Goal: Task Accomplishment & Management: Manage account settings

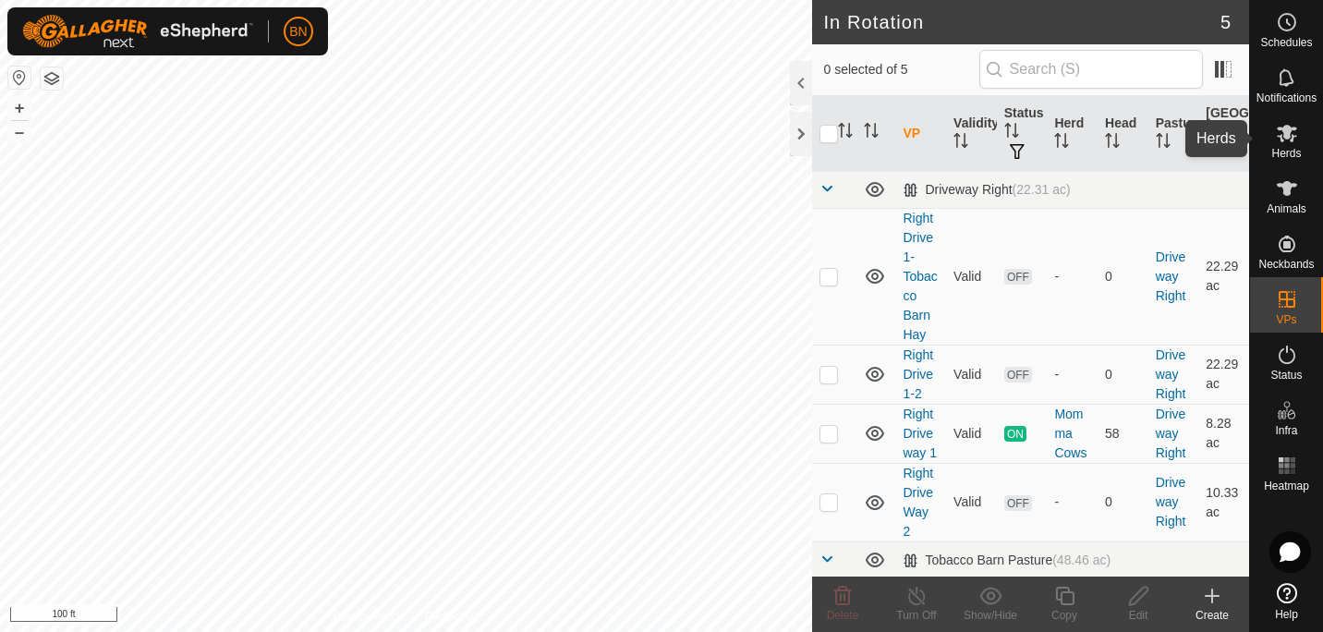
click at [1292, 140] on icon at bounding box center [1286, 134] width 20 height 18
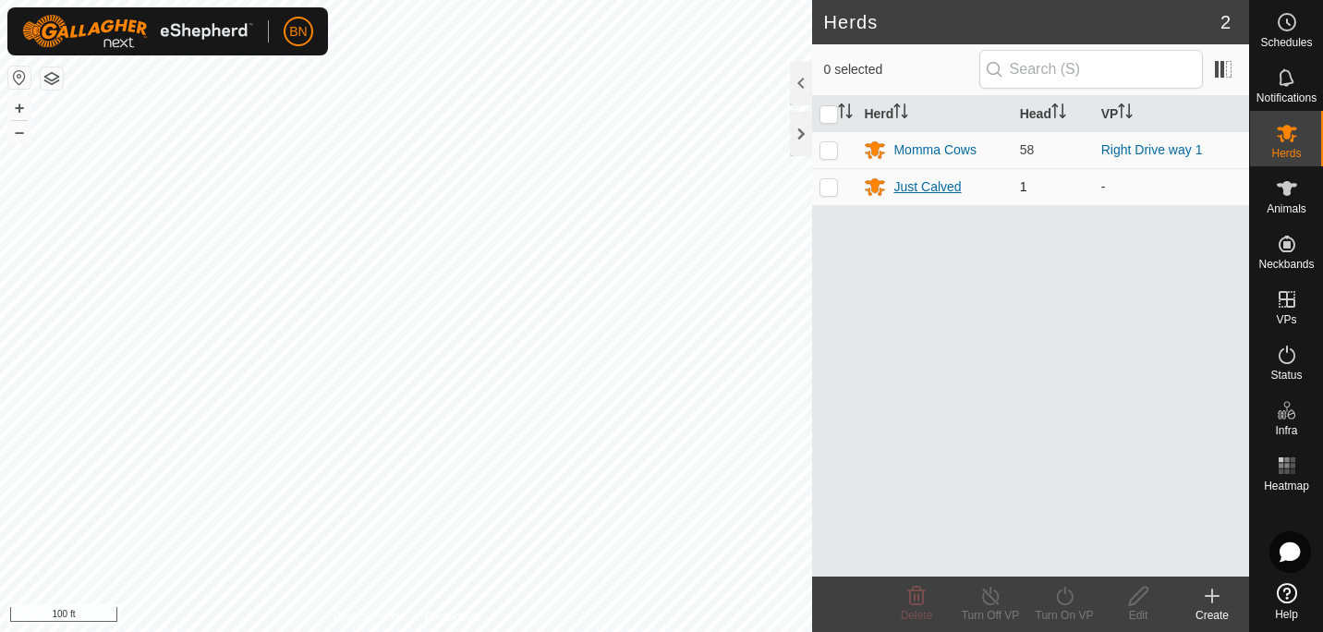
click at [915, 185] on div "Just Calved" at bounding box center [926, 186] width 67 height 19
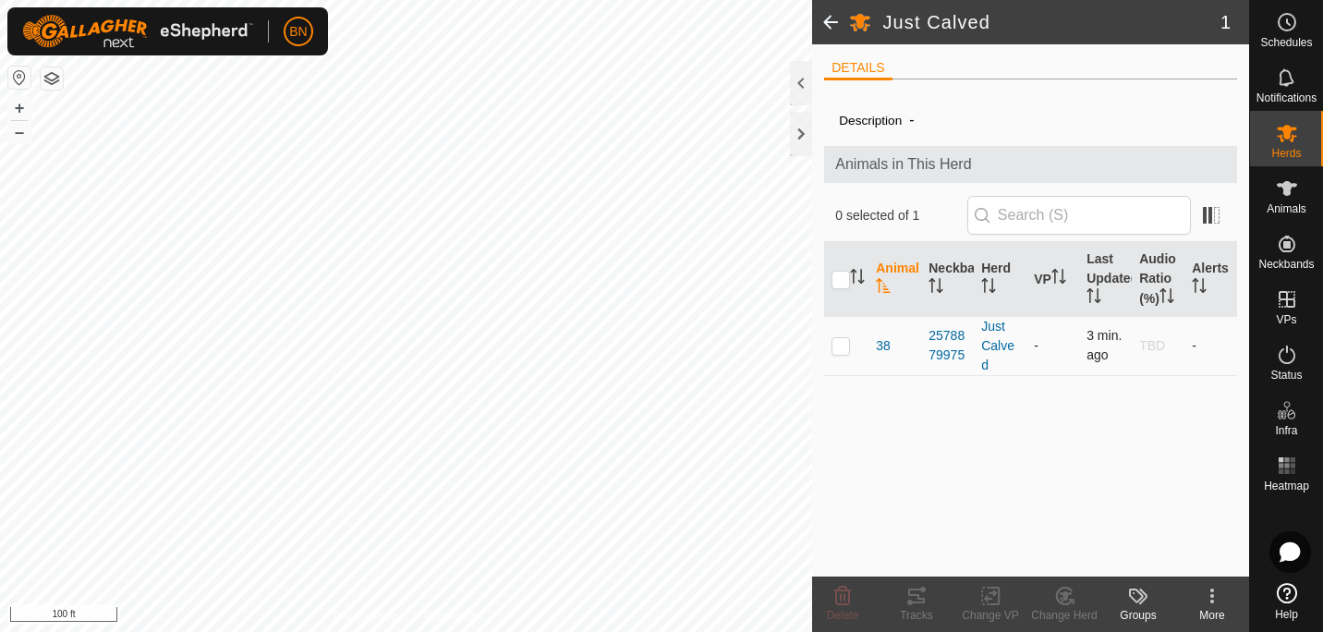
click at [840, 346] on p-checkbox at bounding box center [840, 345] width 18 height 15
checkbox input "true"
click at [1075, 600] on icon at bounding box center [1064, 596] width 23 height 22
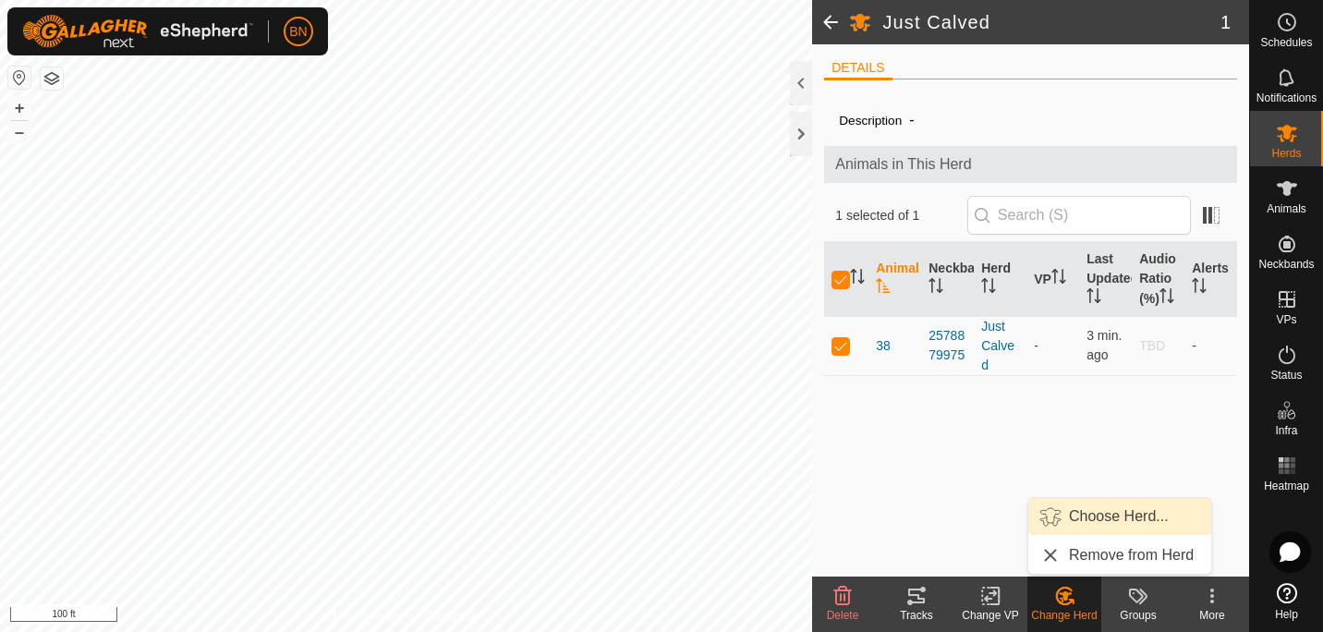
click at [1106, 516] on link "Choose Herd..." at bounding box center [1119, 516] width 183 height 37
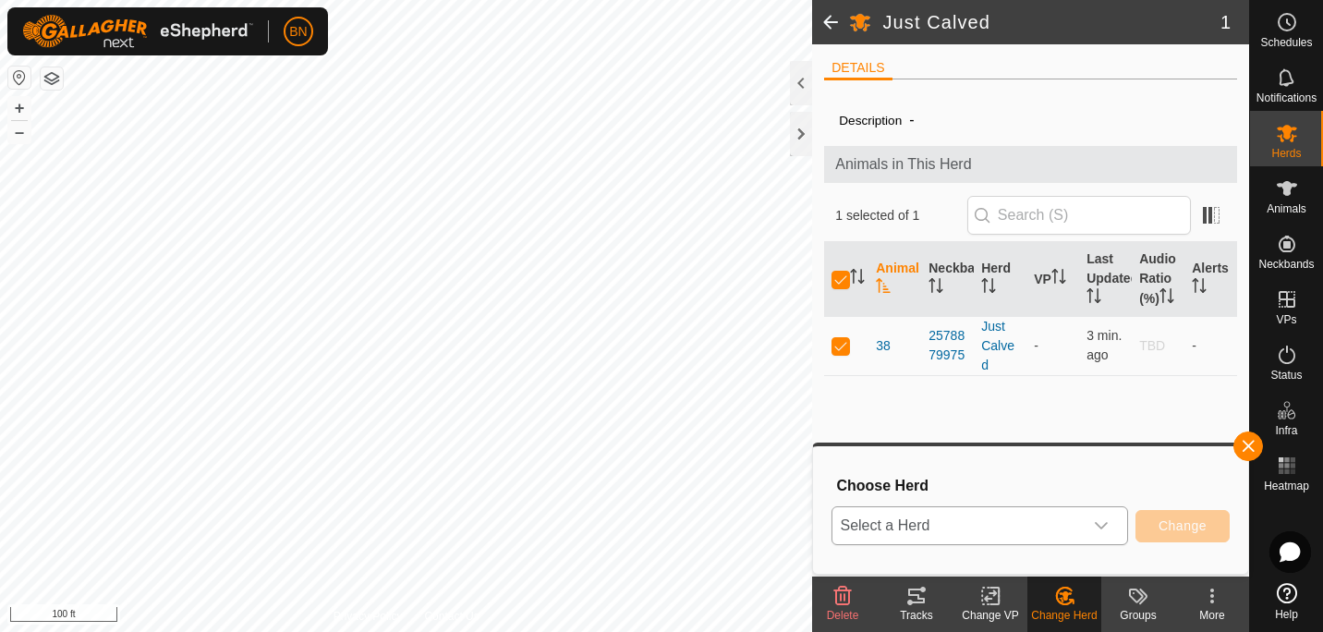
click at [1106, 515] on div "dropdown trigger" at bounding box center [1100, 525] width 37 height 37
click at [1031, 450] on li "Momma Cows" at bounding box center [981, 437] width 296 height 46
click at [1167, 515] on button "Change" at bounding box center [1182, 526] width 94 height 32
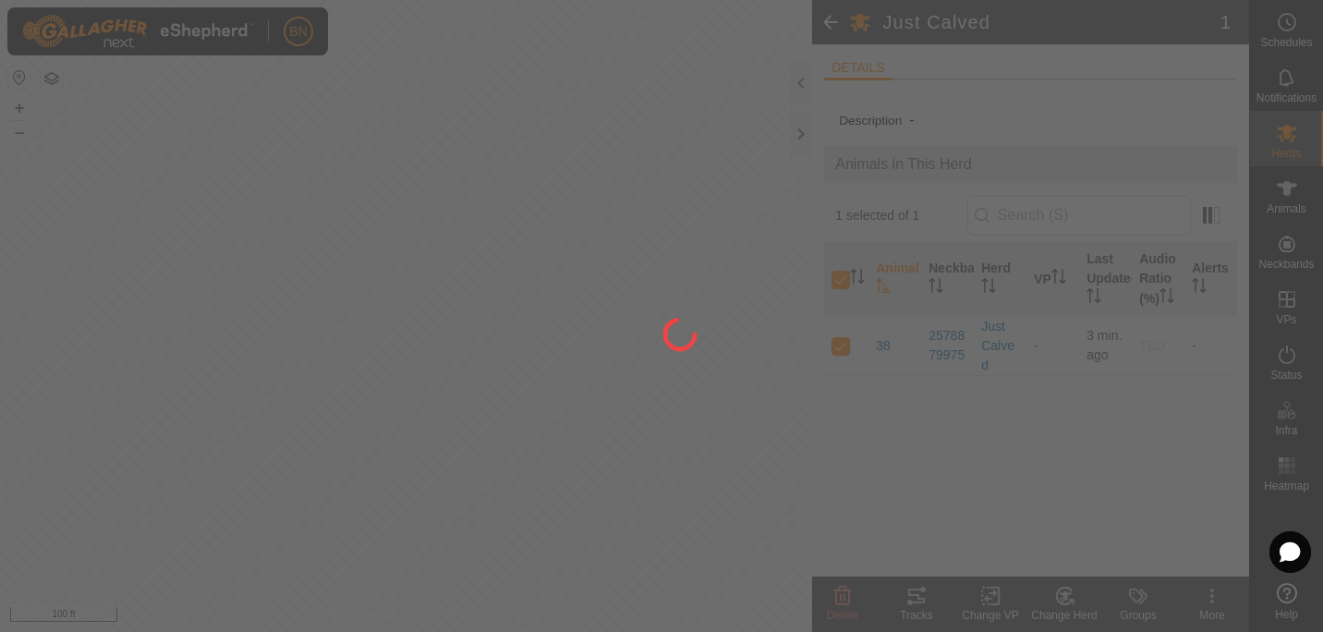
checkbox input "false"
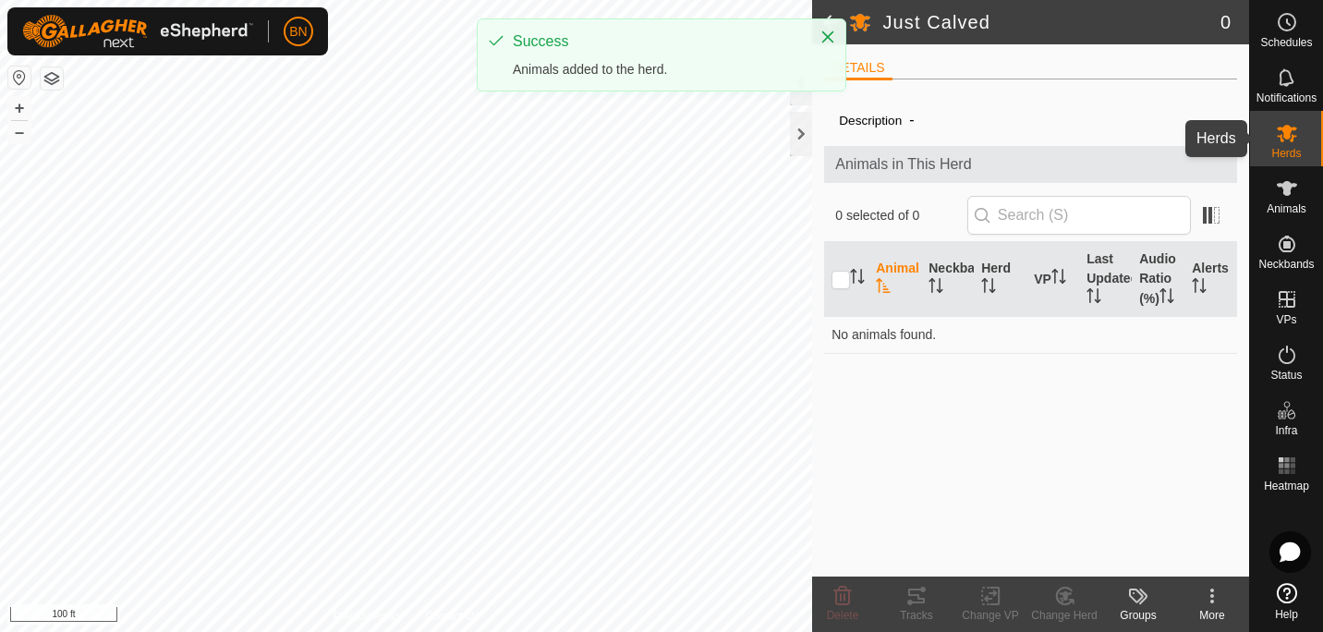
click at [1287, 150] on span "Herds" at bounding box center [1286, 153] width 30 height 11
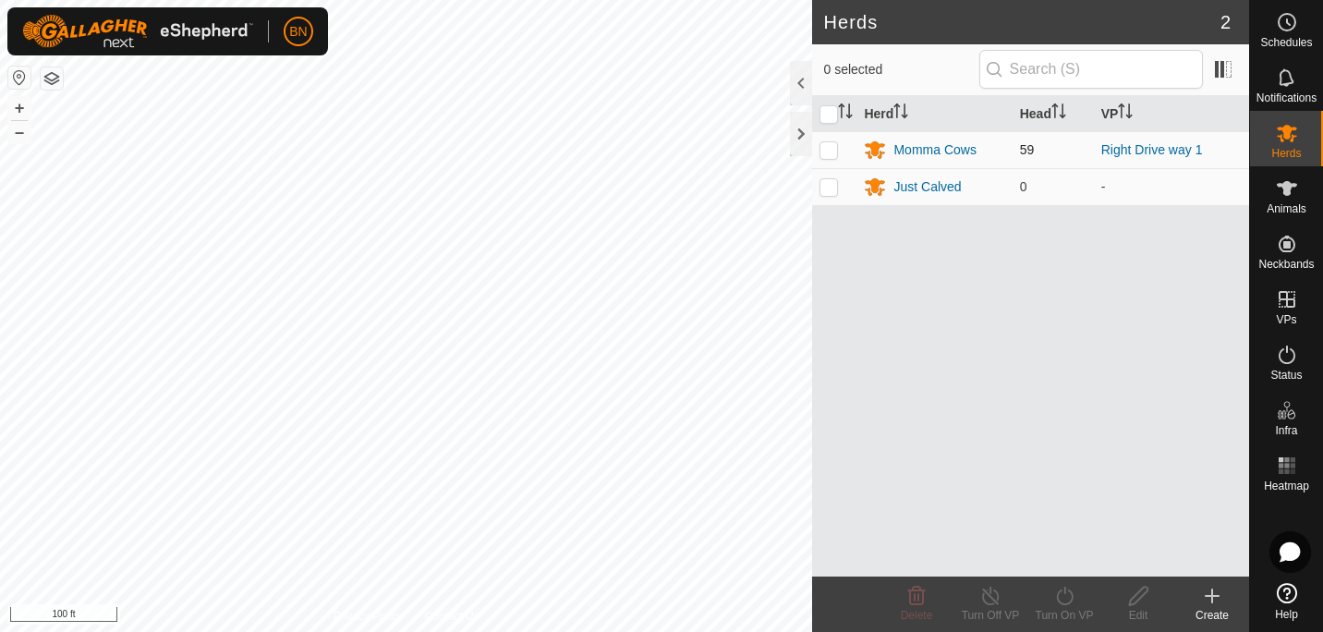
click at [833, 147] on p-checkbox at bounding box center [828, 149] width 18 height 15
checkbox input "true"
click at [1071, 604] on icon at bounding box center [1064, 596] width 23 height 22
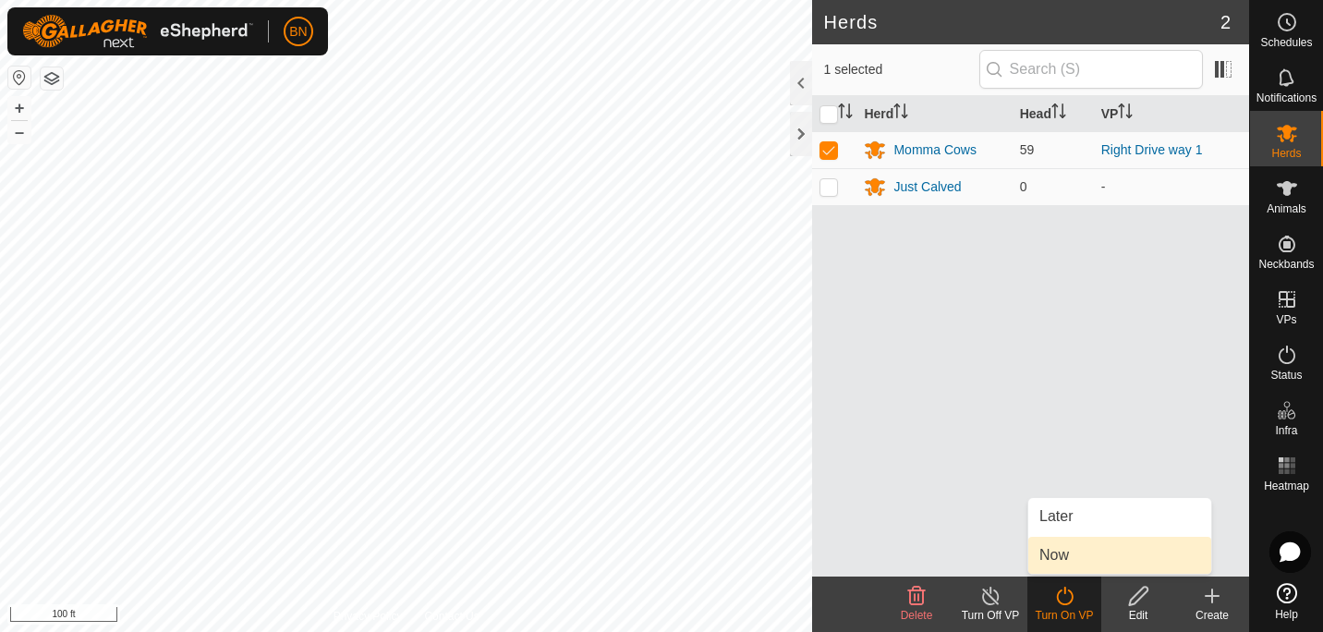
click at [1097, 565] on link "Now" at bounding box center [1119, 555] width 183 height 37
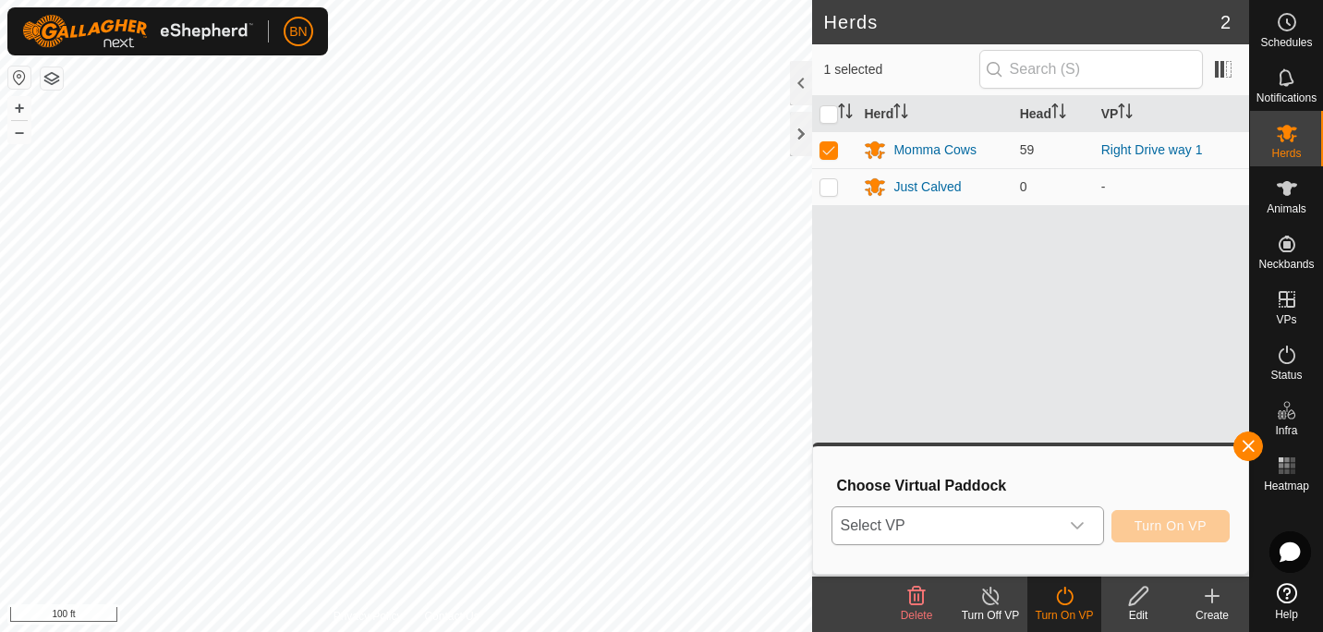
click at [1082, 516] on div "dropdown trigger" at bounding box center [1076, 525] width 37 height 37
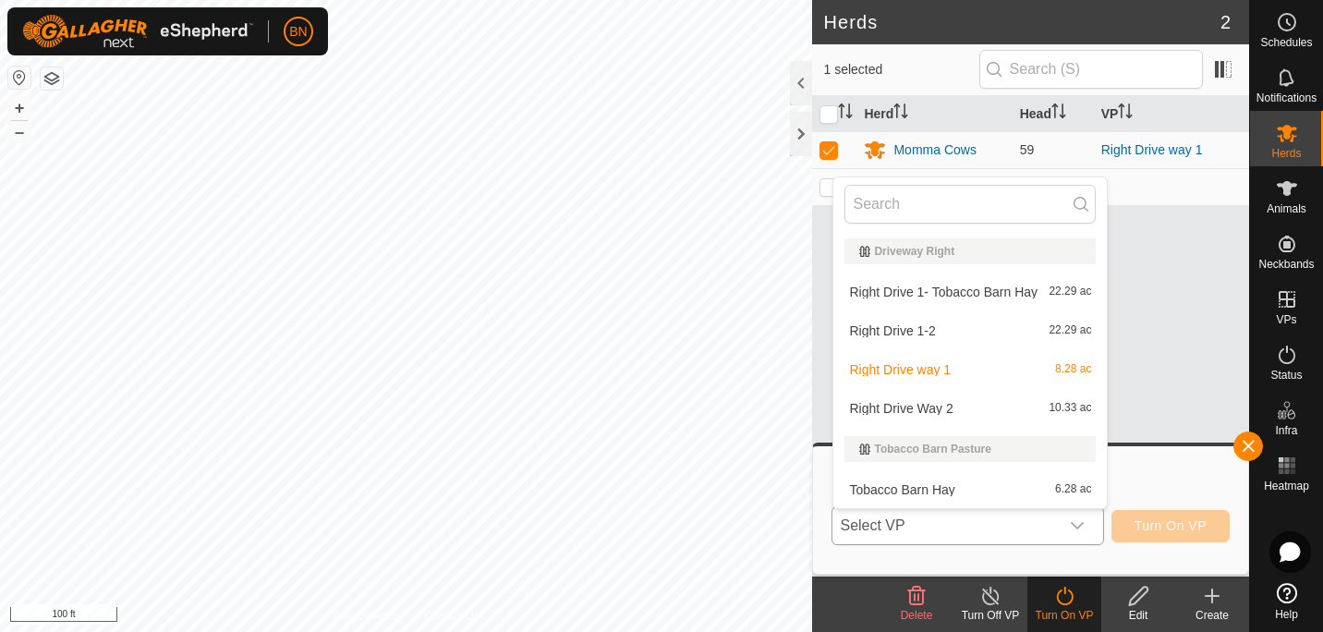
click at [973, 379] on li "Right Drive way 1 8.28 ac" at bounding box center [969, 369] width 273 height 37
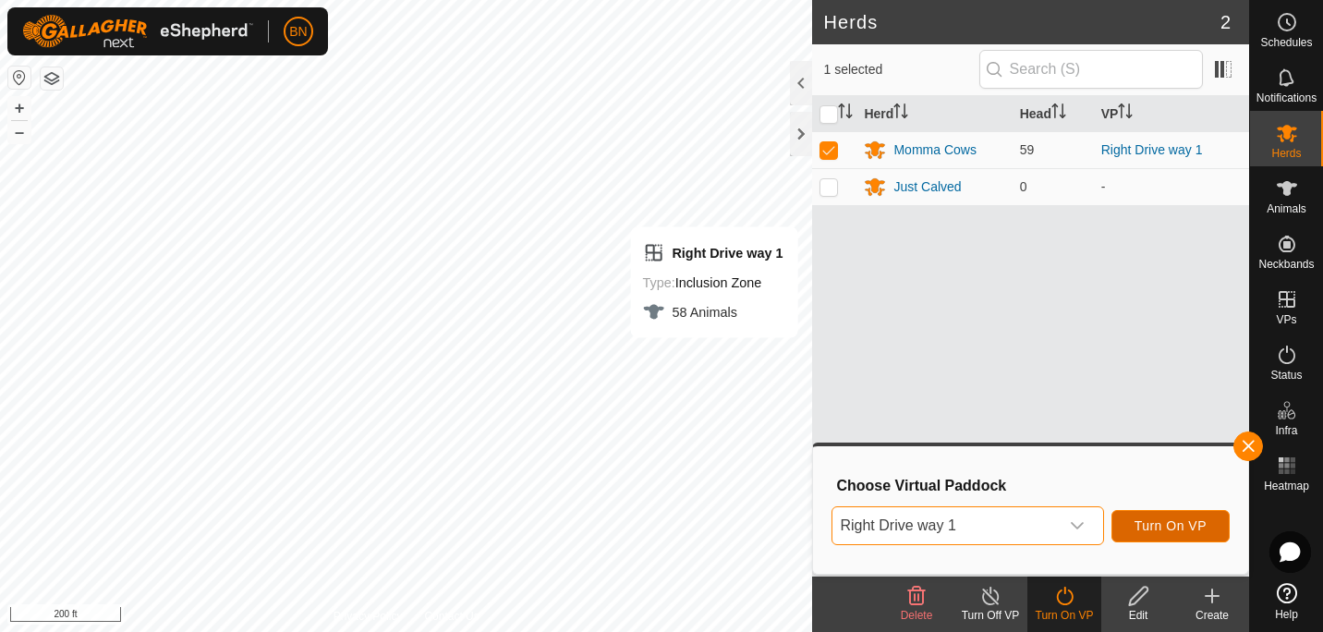
click at [1183, 525] on span "Turn On VP" at bounding box center [1170, 525] width 72 height 15
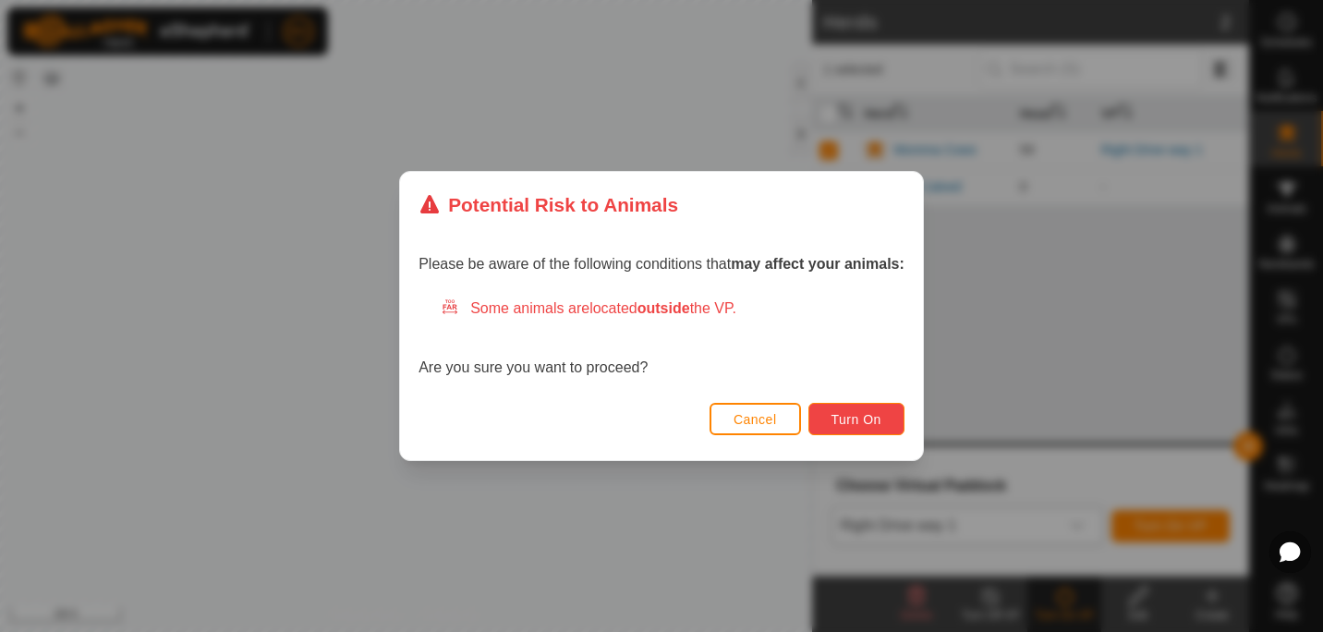
click at [859, 416] on span "Turn On" at bounding box center [856, 419] width 50 height 15
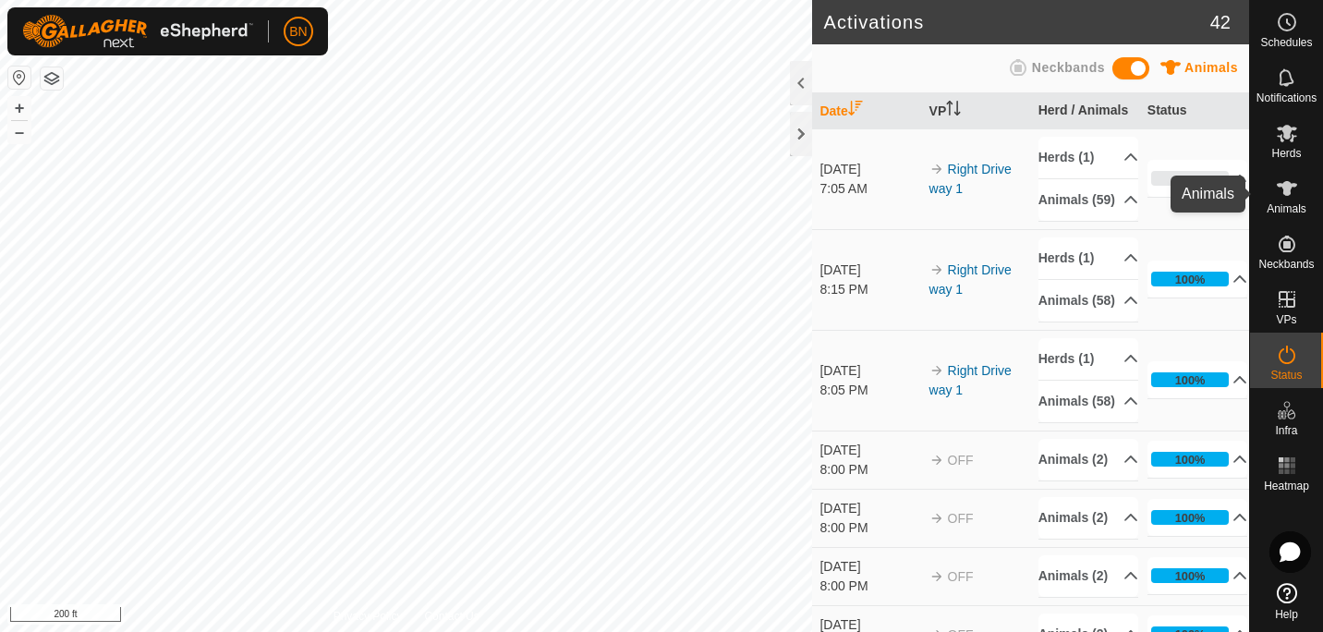
click at [1307, 199] on div "Animals" at bounding box center [1286, 193] width 73 height 55
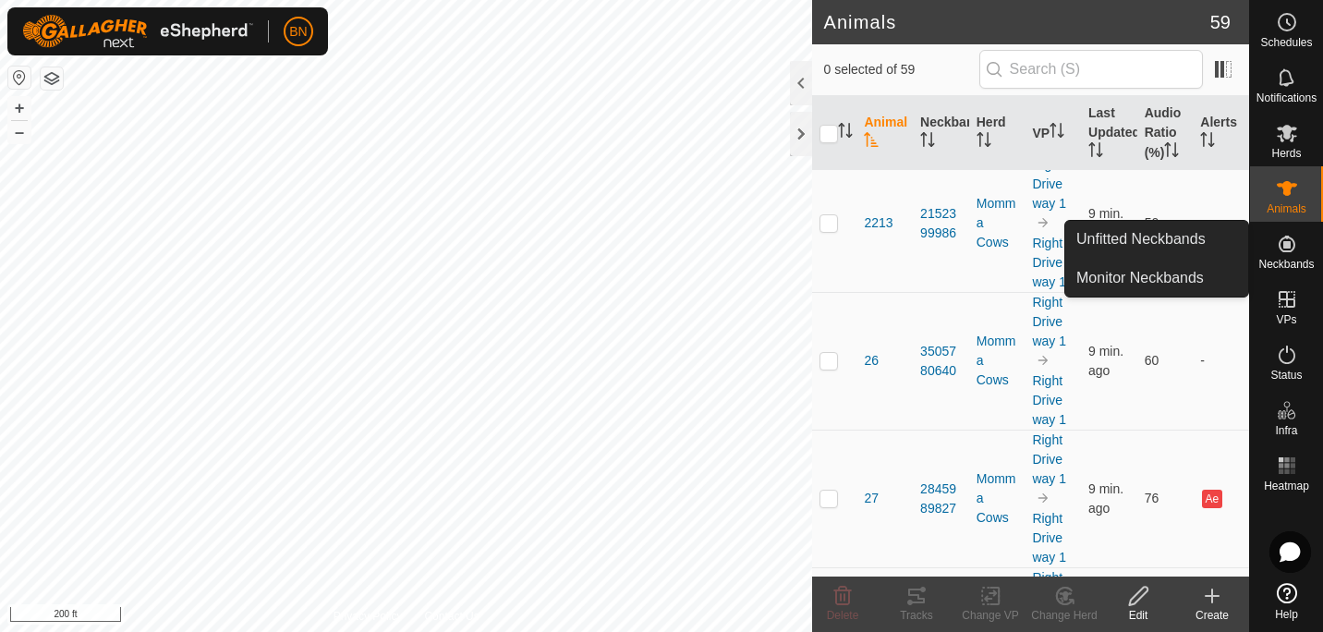
scroll to position [3481, 0]
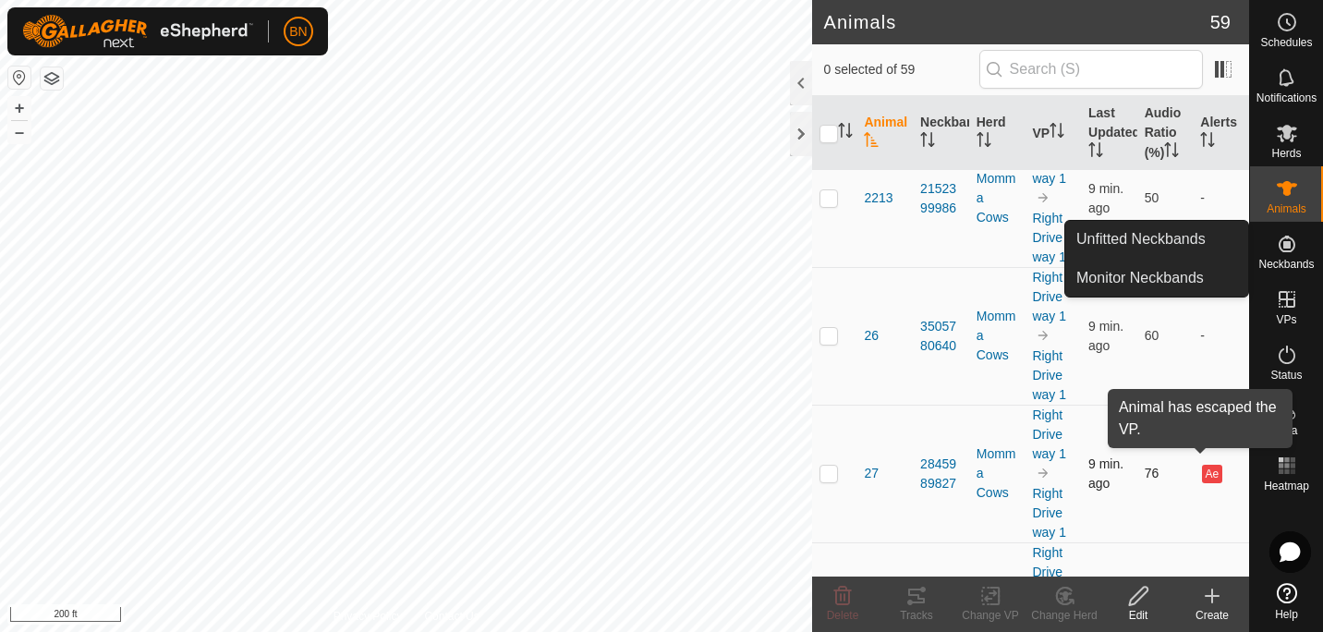
click at [1202, 465] on button "Ae" at bounding box center [1212, 474] width 20 height 18
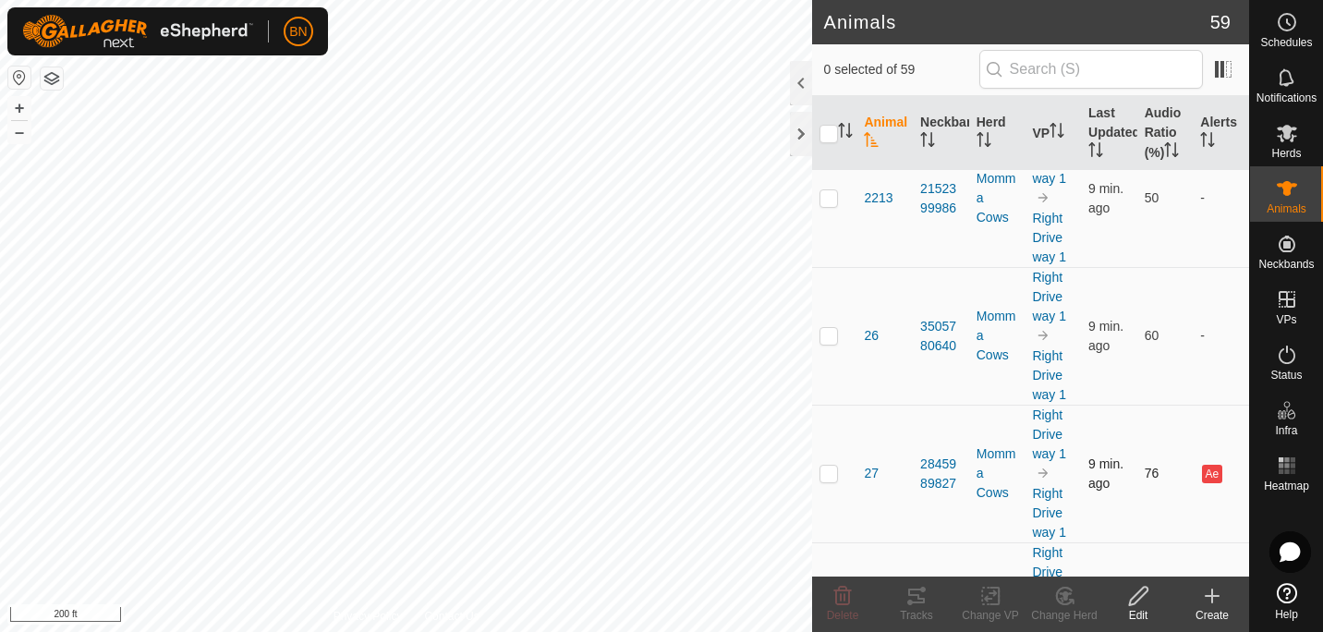
click at [1202, 465] on button "Ae" at bounding box center [1212, 474] width 20 height 18
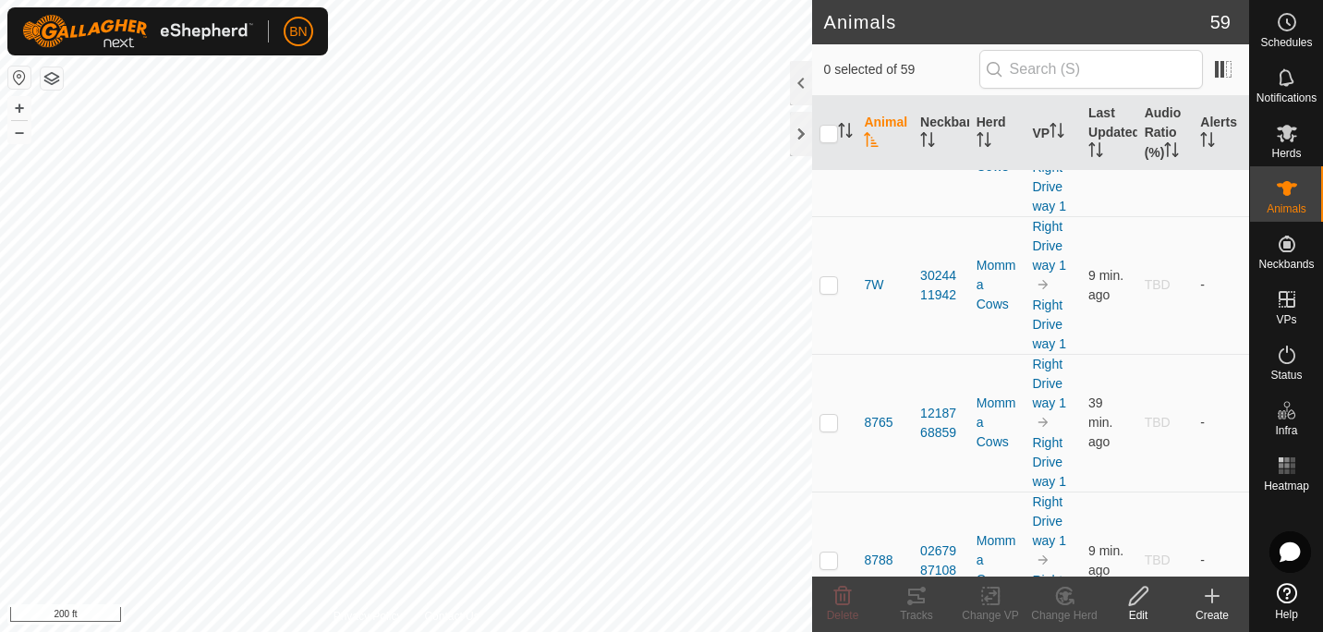
scroll to position [7458, 0]
